Goal: Check status: Check status

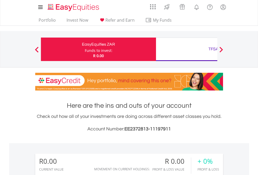
scroll to position [50, 82]
click at [85, 49] on div "Funds to invest:" at bounding box center [99, 50] width 28 height 5
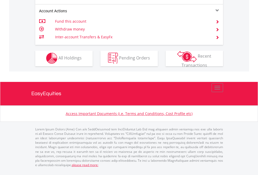
scroll to position [489, 0]
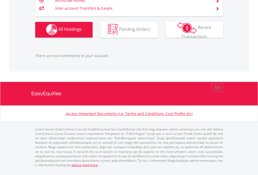
scroll to position [50, 82]
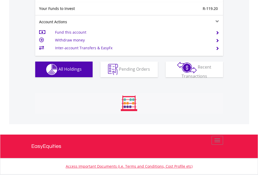
scroll to position [50, 82]
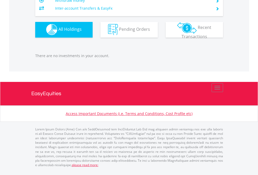
scroll to position [50, 82]
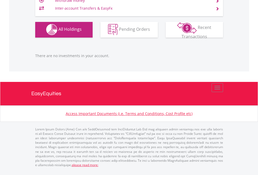
scroll to position [50, 82]
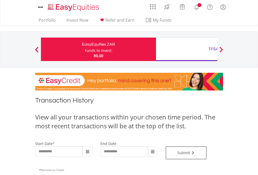
type input "**********"
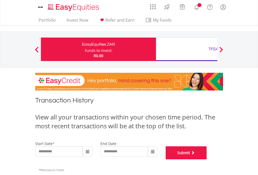
click at [207, 160] on button "Submit" at bounding box center [186, 153] width 41 height 13
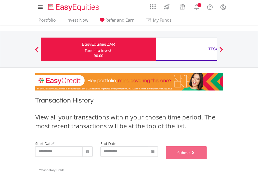
scroll to position [212, 0]
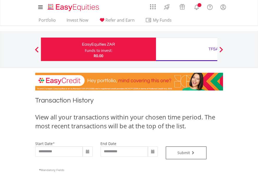
click at [187, 49] on div "TFSA" at bounding box center [213, 48] width 109 height 7
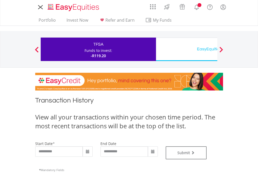
type input "**********"
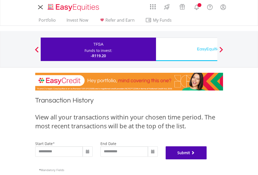
click at [207, 160] on button "Submit" at bounding box center [186, 153] width 41 height 13
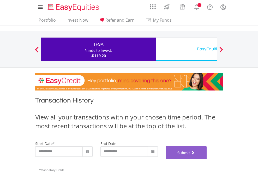
scroll to position [212, 0]
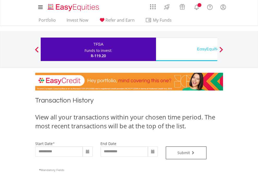
click at [187, 49] on div "EasyEquities USD" at bounding box center [213, 48] width 109 height 7
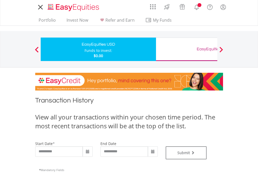
type input "**********"
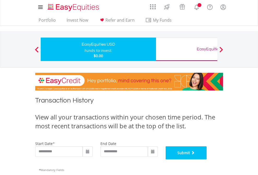
click at [207, 160] on button "Submit" at bounding box center [186, 153] width 41 height 13
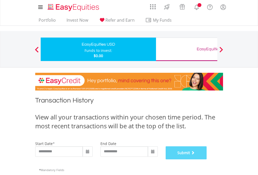
scroll to position [212, 0]
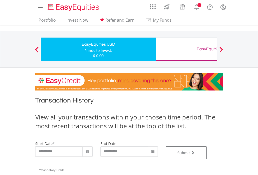
click at [187, 49] on div "EasyEquities GBP" at bounding box center [213, 48] width 109 height 7
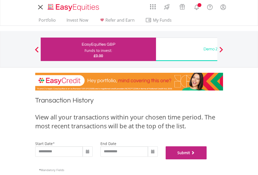
click at [207, 160] on button "Submit" at bounding box center [186, 153] width 41 height 13
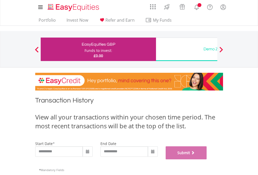
scroll to position [212, 0]
